Goal: Task Accomplishment & Management: Use online tool/utility

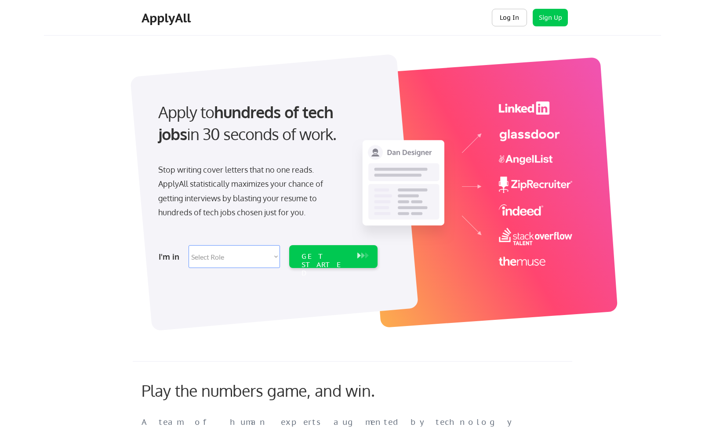
click at [506, 18] on button "Log In" at bounding box center [509, 18] width 35 height 18
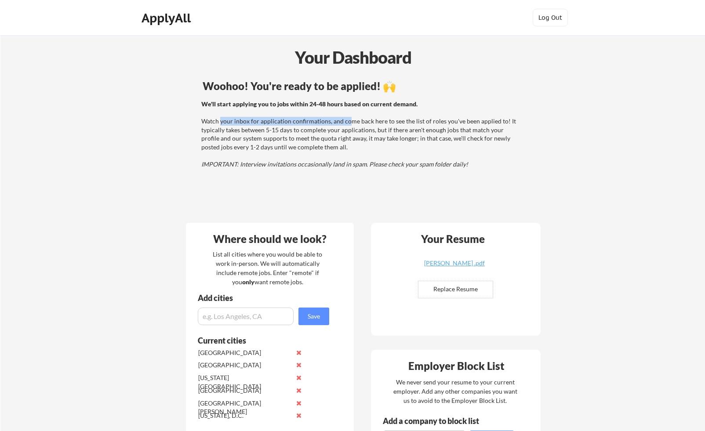
drag, startPoint x: 220, startPoint y: 123, endPoint x: 349, endPoint y: 120, distance: 129.2
click at [349, 120] on div "We'll start applying you to jobs within 24-48 hours based on current demand. Wa…" at bounding box center [359, 134] width 317 height 69
drag, startPoint x: 246, startPoint y: 129, endPoint x: 343, endPoint y: 133, distance: 96.8
click at [343, 133] on div "We'll start applying you to jobs within 24-48 hours based on current demand. Wa…" at bounding box center [359, 134] width 317 height 69
click at [358, 129] on div "We'll start applying you to jobs within 24-48 hours based on current demand. Wa…" at bounding box center [359, 134] width 317 height 69
